Goal: Task Accomplishment & Management: Use online tool/utility

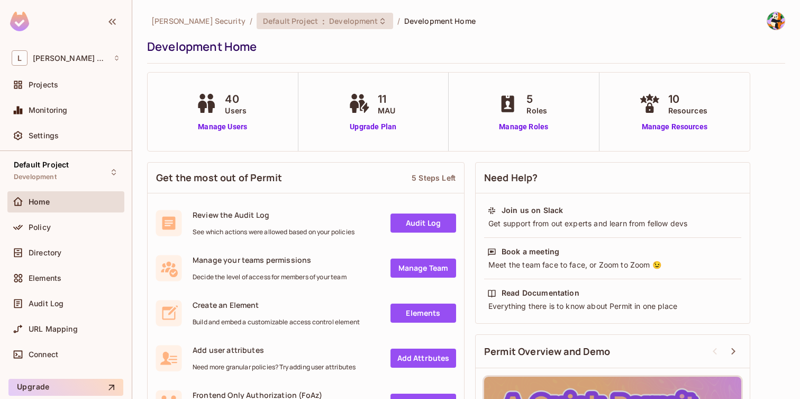
click at [263, 21] on span "Default Project" at bounding box center [290, 21] width 55 height 10
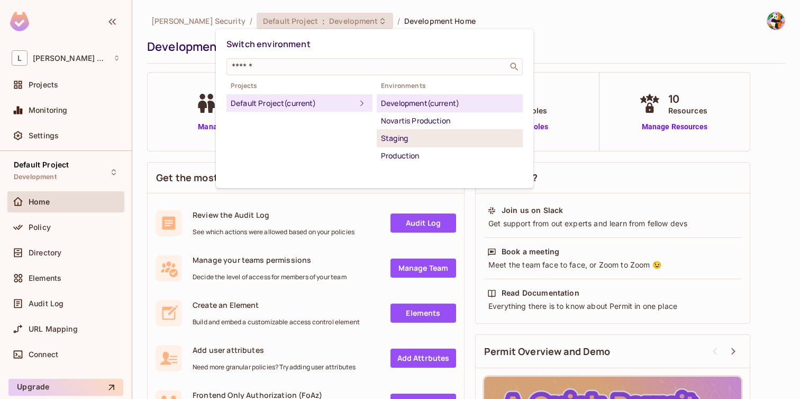
click at [407, 138] on div "Staging" at bounding box center [450, 138] width 138 height 13
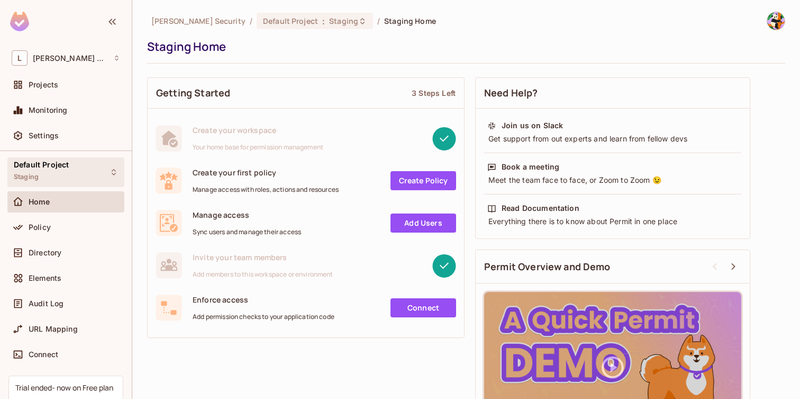
click at [42, 163] on span "Default Project" at bounding box center [41, 164] width 55 height 8
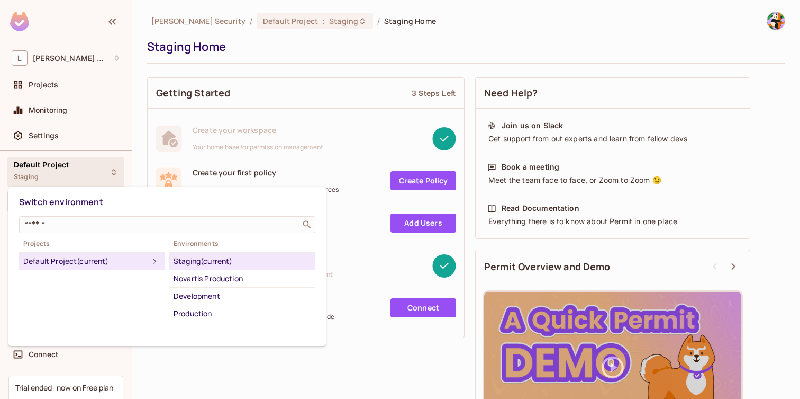
click at [138, 50] on div at bounding box center [400, 199] width 800 height 399
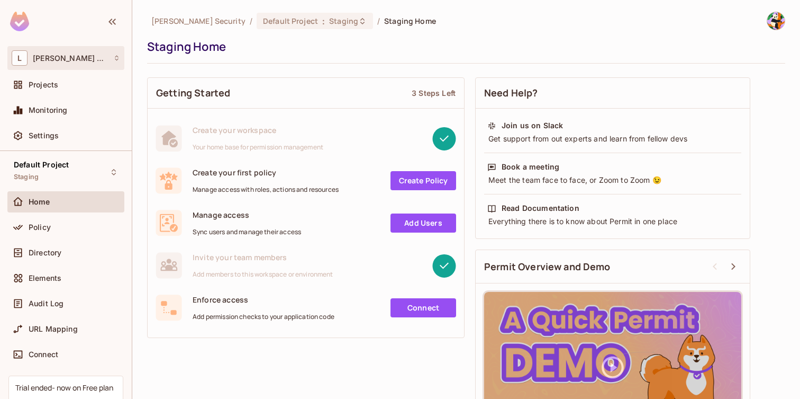
click at [71, 62] on div "L Lumia Security" at bounding box center [66, 57] width 109 height 15
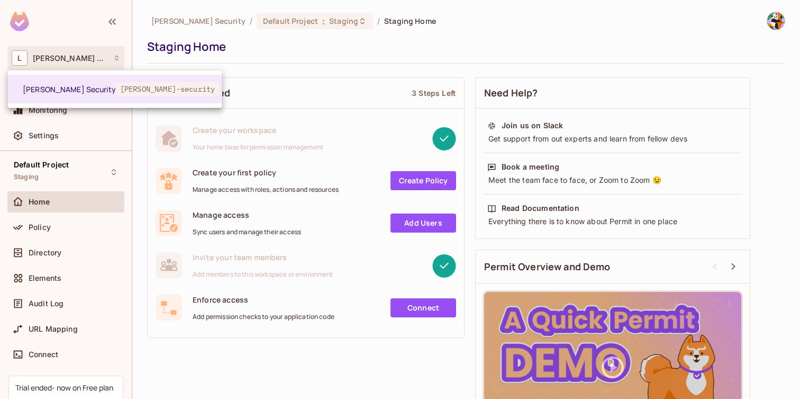
click at [160, 378] on div at bounding box center [400, 199] width 800 height 399
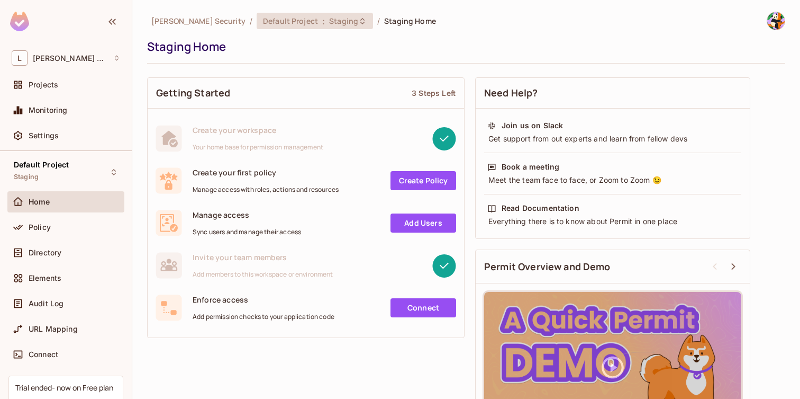
click at [263, 20] on span "Default Project" at bounding box center [290, 21] width 55 height 10
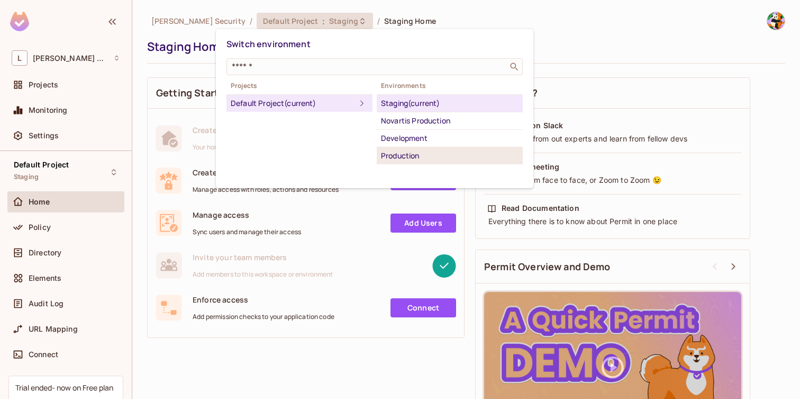
click at [403, 152] on div "Production" at bounding box center [450, 155] width 138 height 13
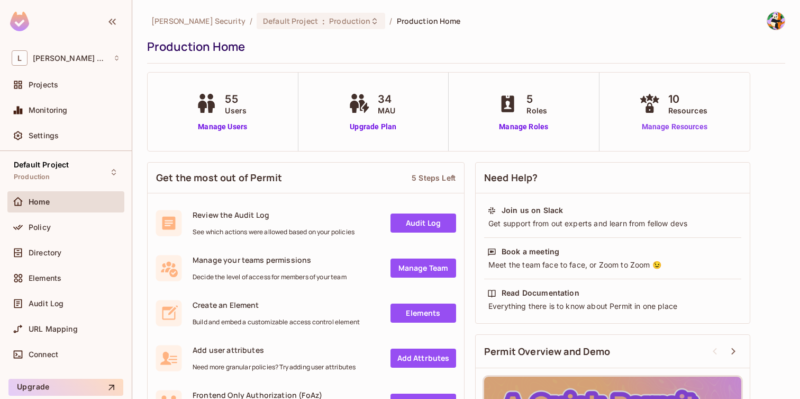
click at [685, 130] on link "Manage Resources" at bounding box center [675, 126] width 76 height 11
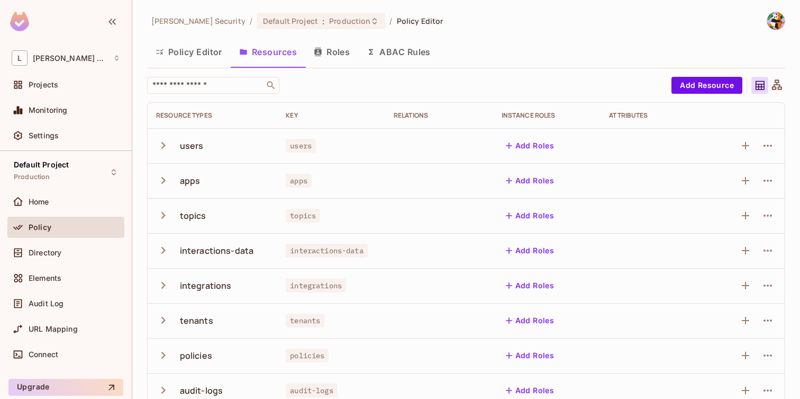
click at [168, 144] on icon "button" at bounding box center [163, 145] width 14 height 14
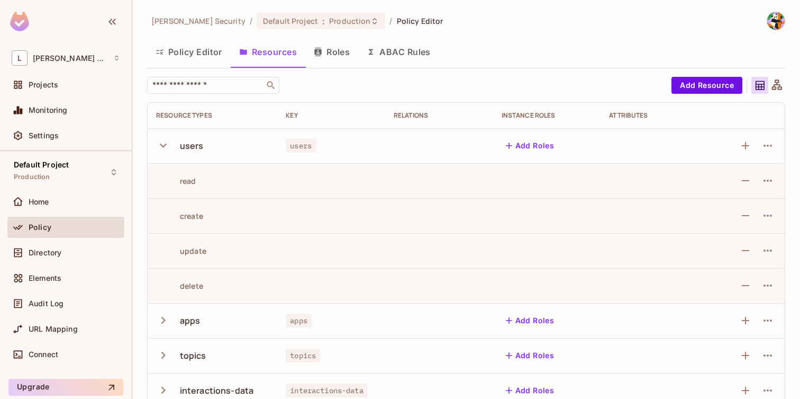
click at [167, 144] on icon "button" at bounding box center [163, 145] width 14 height 14
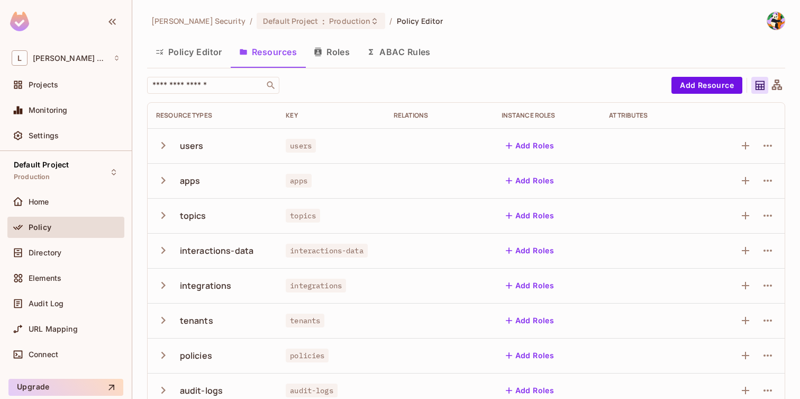
click at [157, 145] on icon "button" at bounding box center [163, 145] width 14 height 14
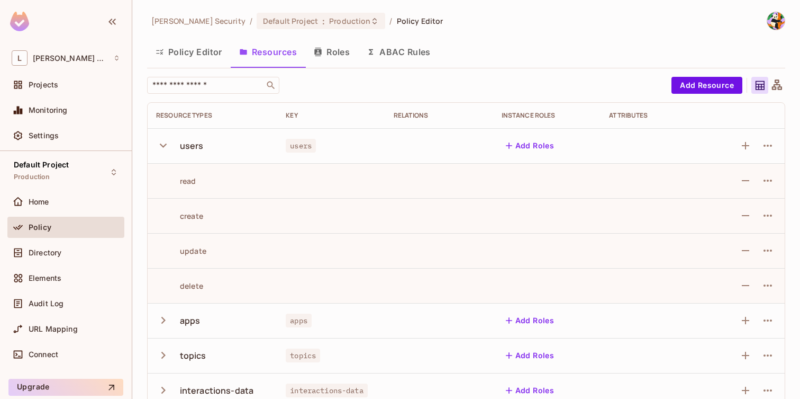
click at [158, 143] on icon "button" at bounding box center [163, 145] width 14 height 14
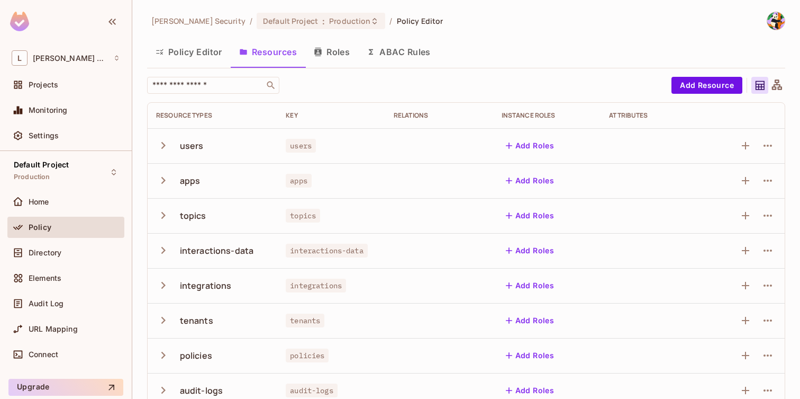
click at [771, 86] on icon at bounding box center [777, 85] width 13 height 13
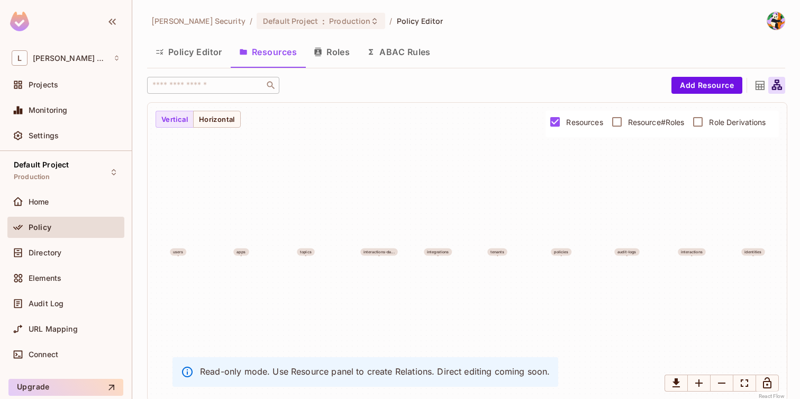
click at [754, 86] on icon at bounding box center [760, 85] width 13 height 13
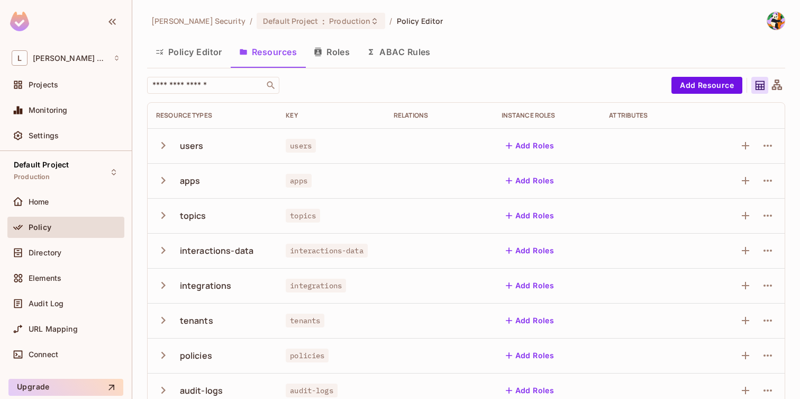
click at [251, 37] on div "[PERSON_NAME] Security / Default Project : Production / Policy Editor Policy Ed…" at bounding box center [466, 249] width 638 height 475
click at [257, 27] on div "Default Project : Production" at bounding box center [321, 21] width 129 height 16
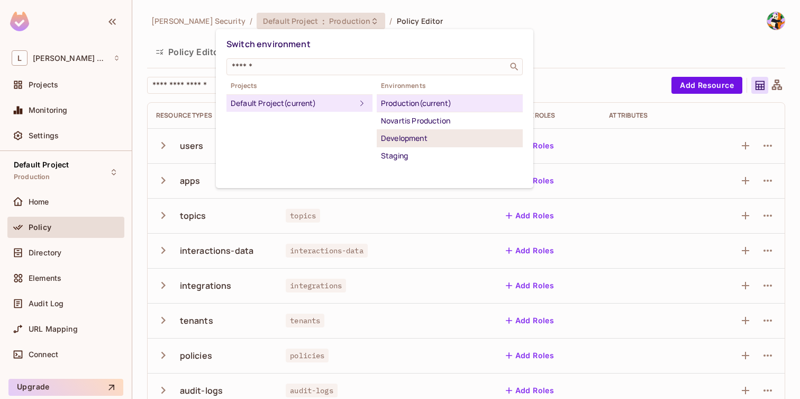
click at [429, 137] on div "Development" at bounding box center [450, 138] width 138 height 13
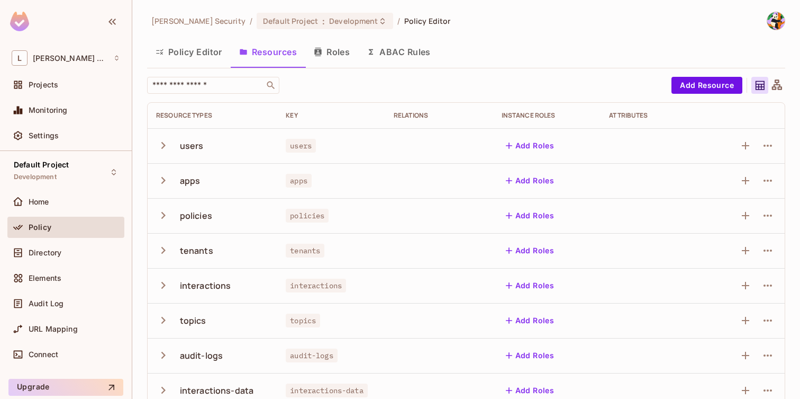
click at [165, 146] on icon "button" at bounding box center [163, 145] width 14 height 14
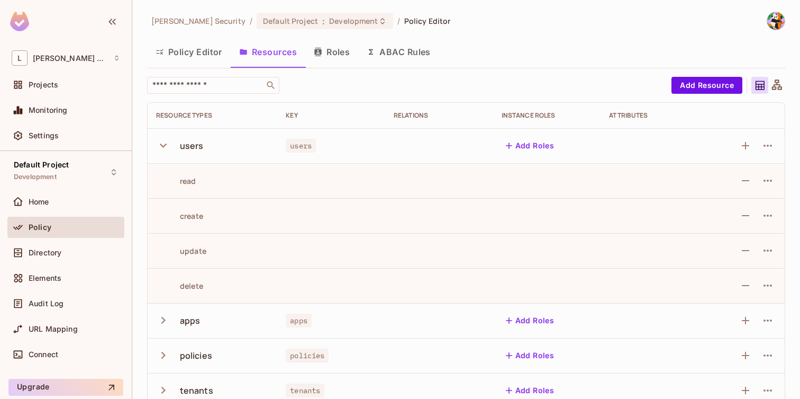
click at [165, 146] on icon "button" at bounding box center [163, 145] width 14 height 14
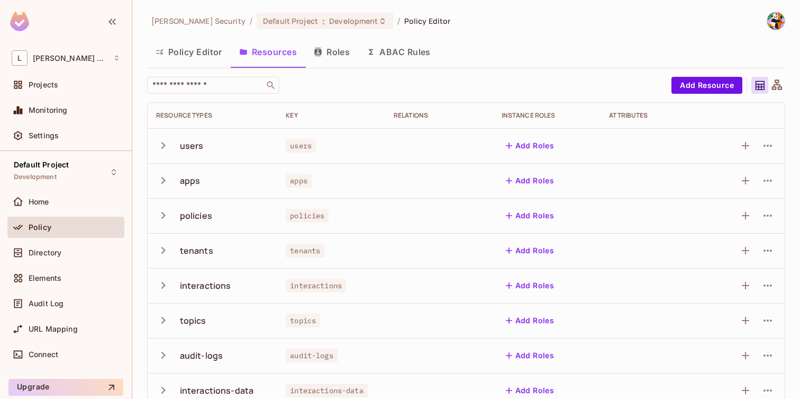
click at [160, 248] on icon "button" at bounding box center [163, 250] width 14 height 14
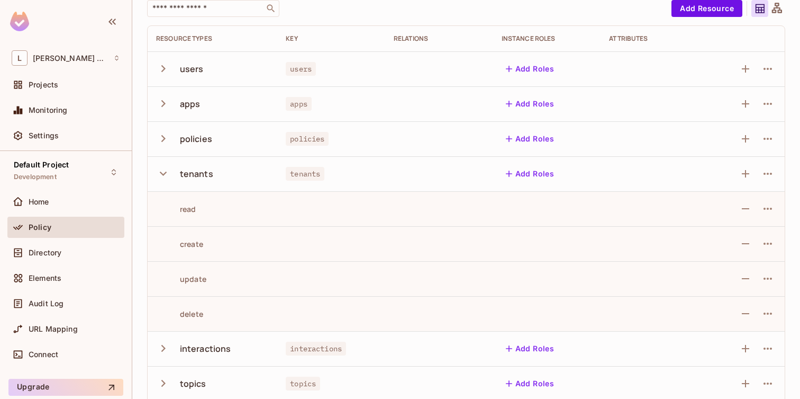
scroll to position [80, 0]
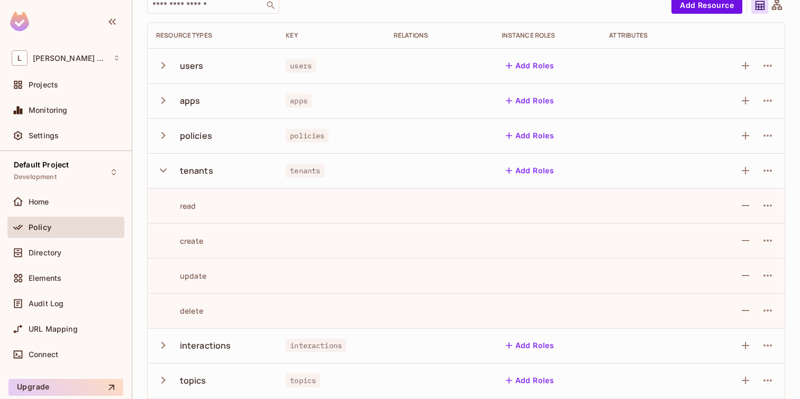
click at [168, 167] on icon "button" at bounding box center [163, 170] width 14 height 14
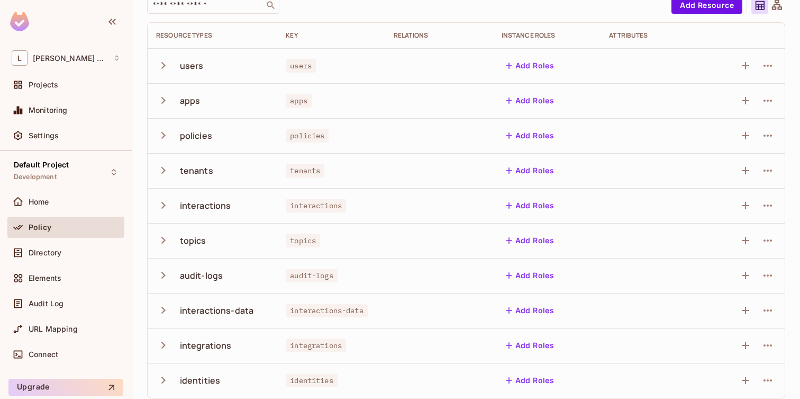
scroll to position [88, 0]
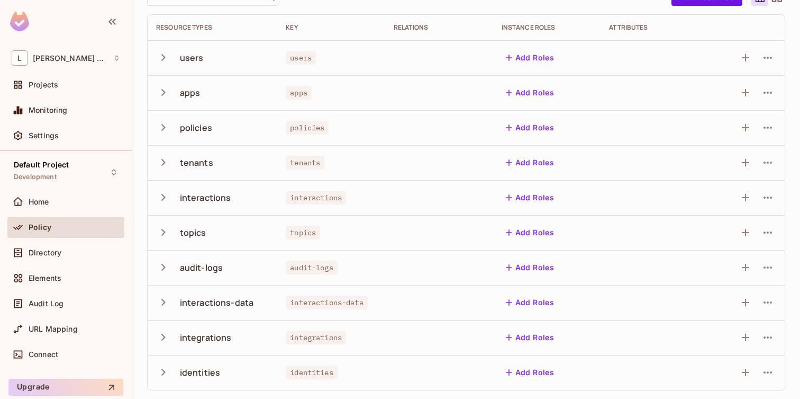
click at [161, 228] on icon "button" at bounding box center [163, 232] width 14 height 14
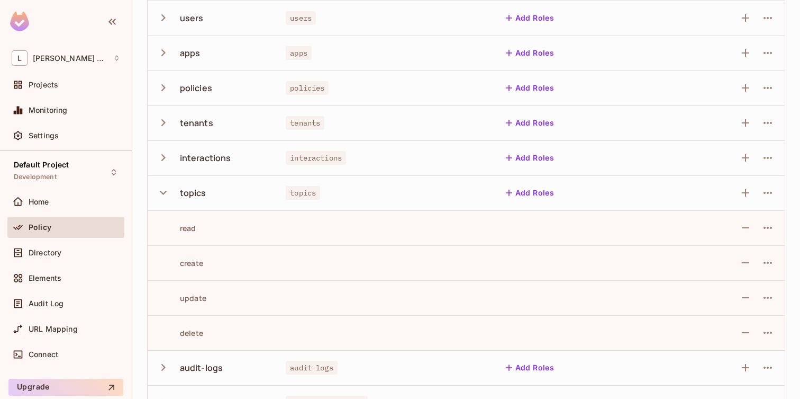
scroll to position [138, 0]
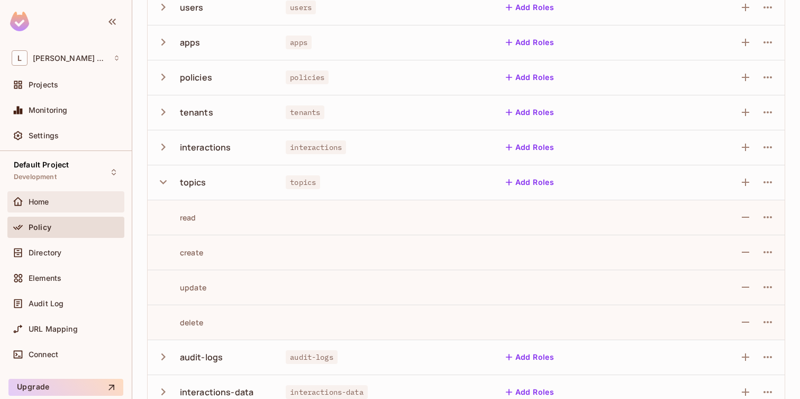
click at [81, 212] on div "Home" at bounding box center [65, 201] width 117 height 21
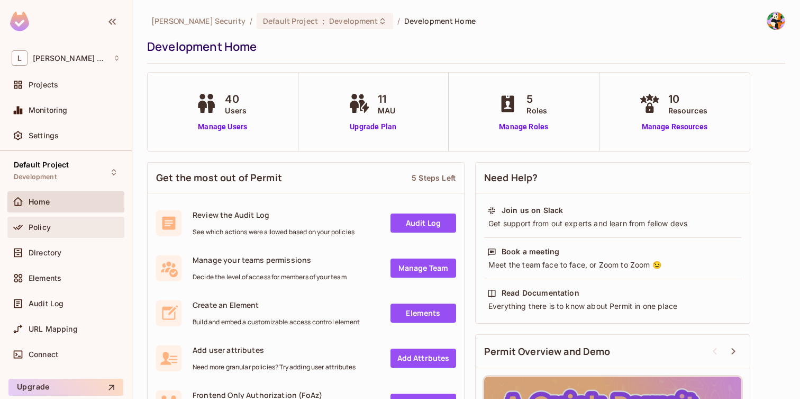
click at [70, 226] on div "Policy" at bounding box center [75, 227] width 92 height 8
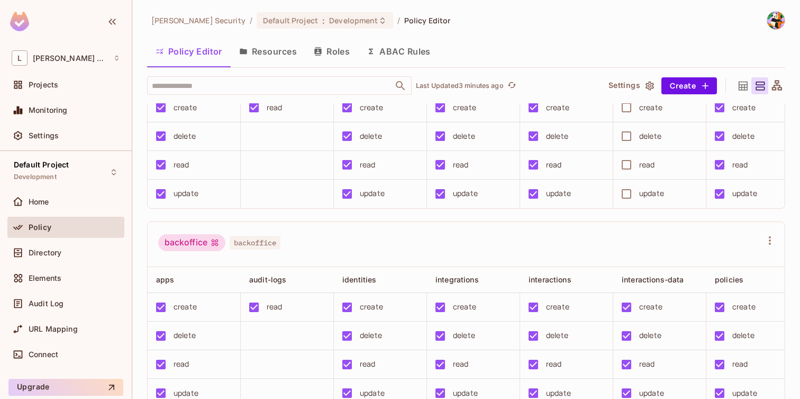
scroll to position [97, 0]
